Goal: Transaction & Acquisition: Book appointment/travel/reservation

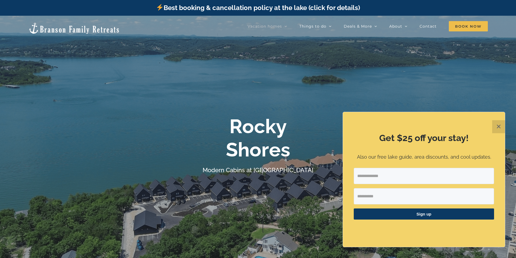
click at [497, 125] on button "✕" at bounding box center [498, 126] width 13 height 13
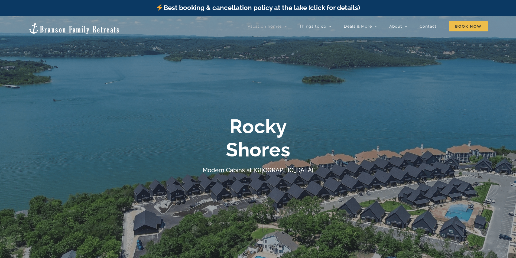
drag, startPoint x: 455, startPoint y: 80, endPoint x: 421, endPoint y: 43, distance: 50.2
click at [455, 74] on div at bounding box center [258, 145] width 516 height 258
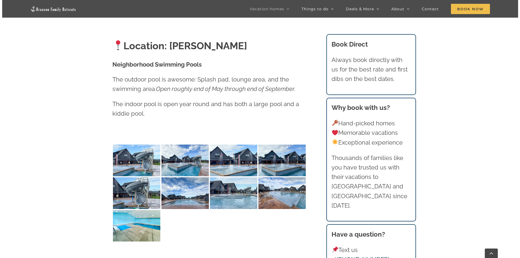
scroll to position [1382, 0]
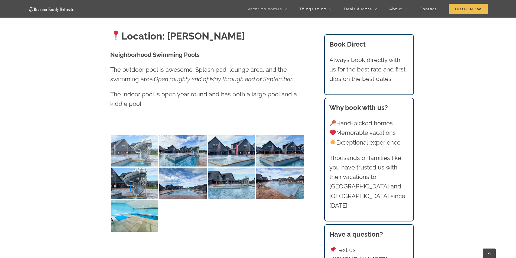
click at [145, 153] on img at bounding box center [134, 151] width 47 height 32
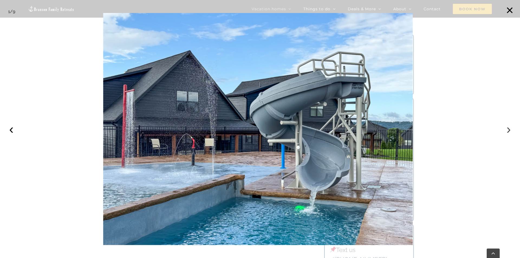
click at [507, 128] on button "›" at bounding box center [509, 129] width 12 height 12
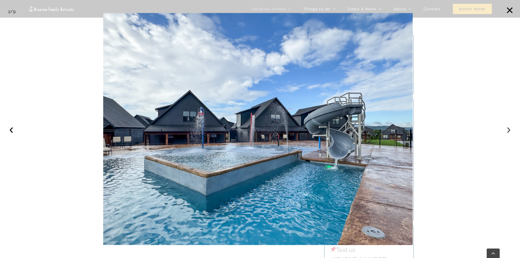
click at [507, 129] on button "›" at bounding box center [509, 129] width 12 height 12
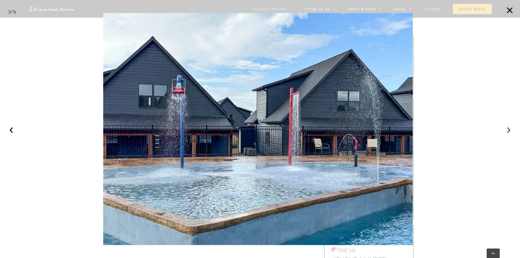
click at [507, 129] on button "›" at bounding box center [509, 129] width 12 height 12
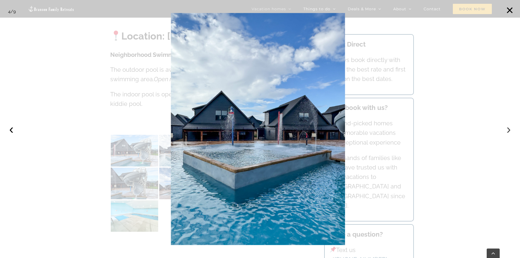
click at [507, 129] on button "›" at bounding box center [509, 129] width 12 height 12
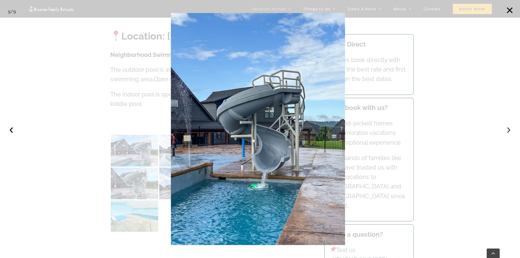
click at [507, 129] on button "›" at bounding box center [509, 129] width 12 height 12
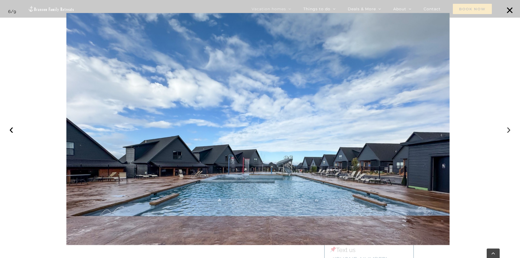
click at [507, 129] on button "›" at bounding box center [509, 129] width 12 height 12
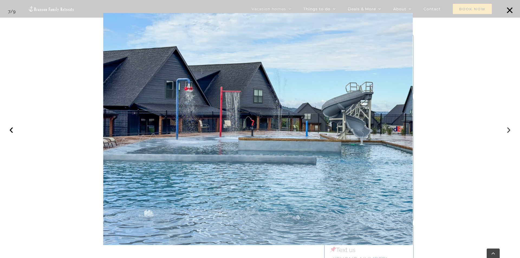
click at [507, 129] on button "›" at bounding box center [509, 129] width 12 height 12
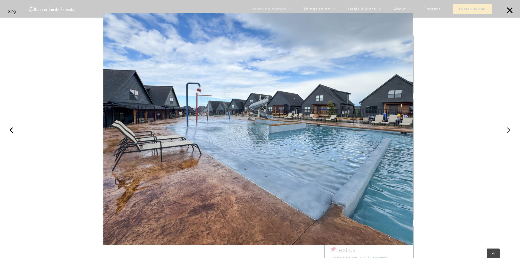
click at [507, 129] on button "›" at bounding box center [509, 129] width 12 height 12
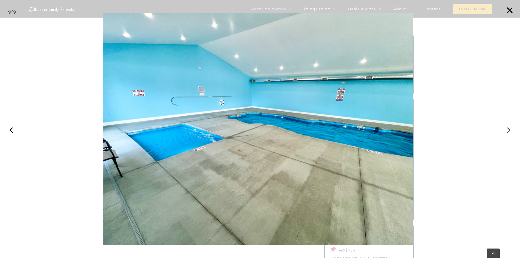
click at [507, 129] on button "›" at bounding box center [509, 129] width 12 height 12
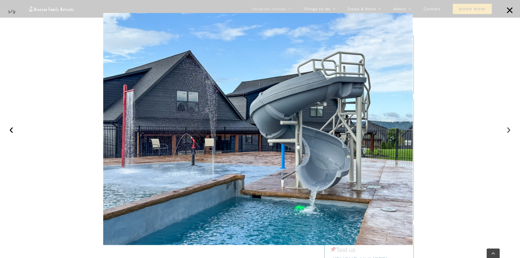
click at [508, 128] on button "›" at bounding box center [509, 129] width 12 height 12
